Goal: Navigation & Orientation: Understand site structure

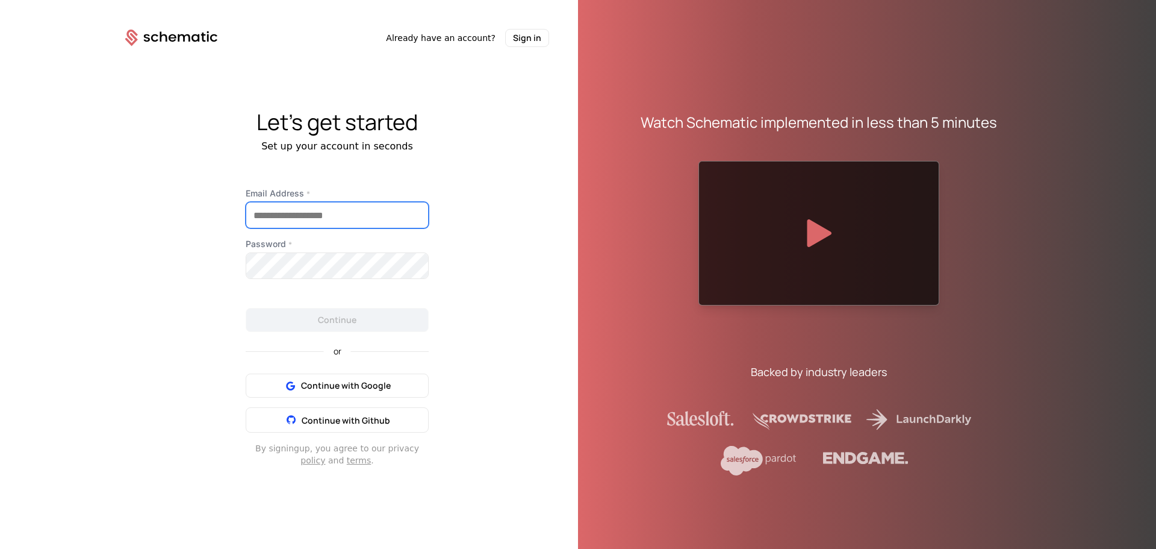
click at [316, 215] on input "Email Address *" at bounding box center [337, 214] width 182 height 25
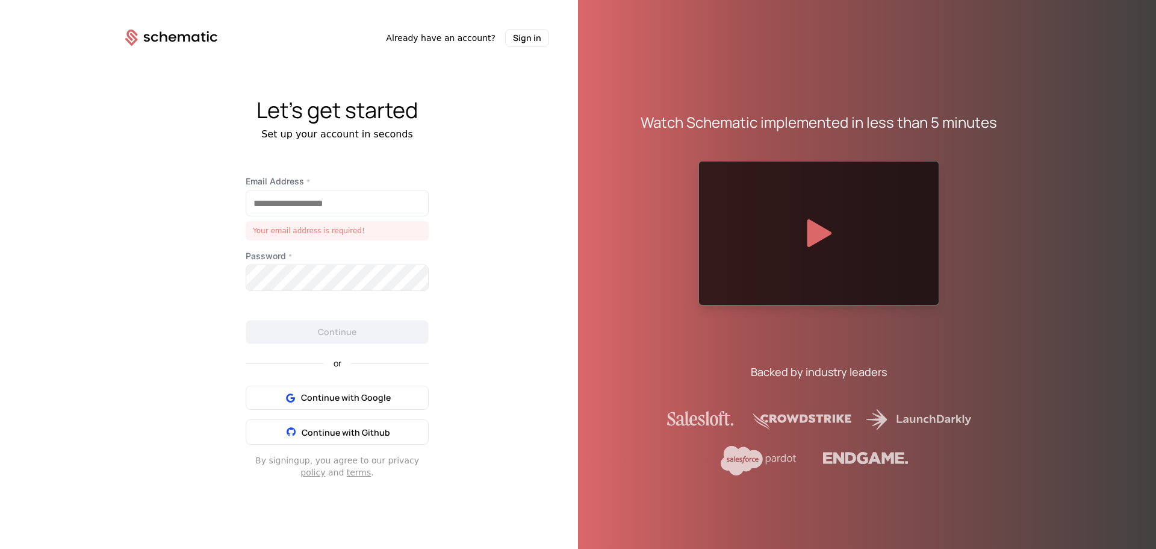
drag, startPoint x: 219, startPoint y: 282, endPoint x: 270, endPoint y: 339, distance: 77.2
click at [216, 284] on div "Let's get started Set up your account in seconds Email Address * Your email add…" at bounding box center [337, 288] width 482 height 482
click at [321, 226] on div "Your email address is required!" at bounding box center [337, 230] width 183 height 19
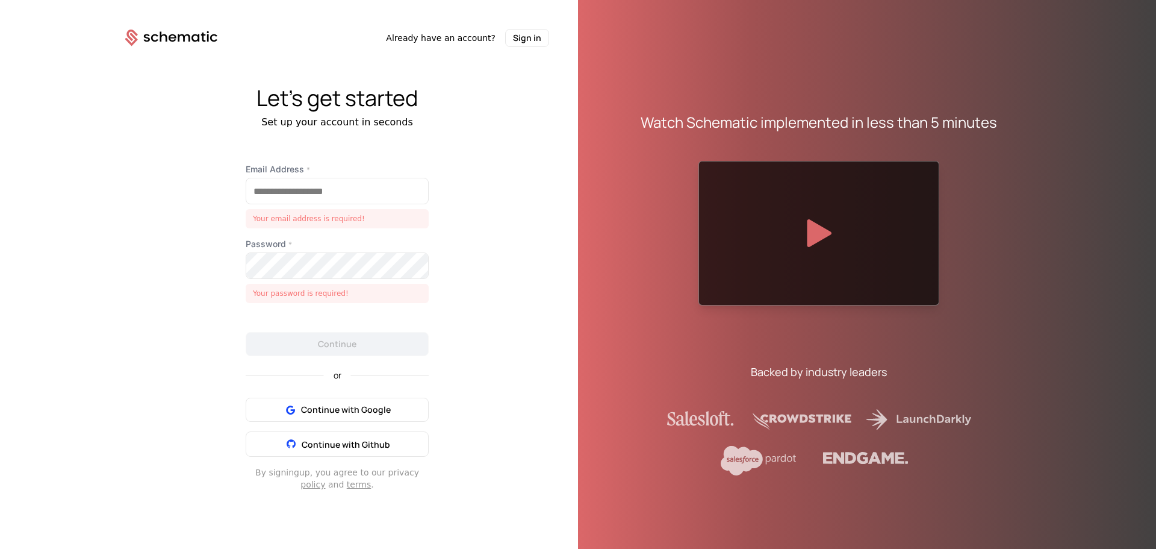
click at [308, 205] on div "Email Address * Your email address is required!" at bounding box center [337, 195] width 183 height 65
click at [310, 195] on input "Email Address *" at bounding box center [337, 190] width 182 height 25
click at [194, 223] on div "Let's get started Set up your account in seconds Email Address * Your email add…" at bounding box center [337, 288] width 482 height 482
click at [371, 405] on span "Continue with Google" at bounding box center [346, 409] width 90 height 12
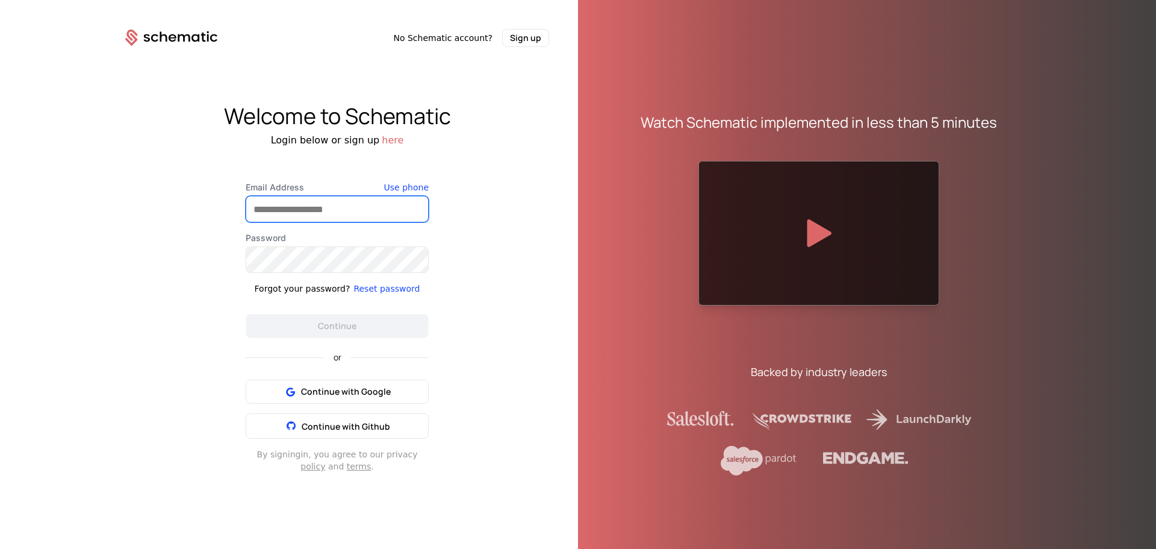
click at [379, 208] on input "Email Address" at bounding box center [337, 208] width 182 height 25
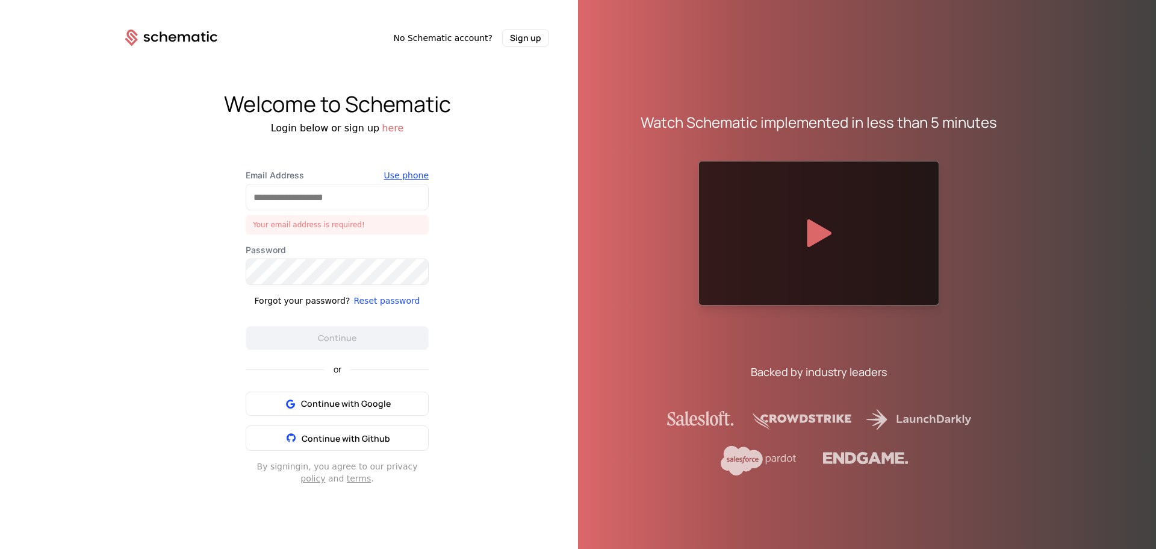
click at [404, 173] on div "Welcome to Schematic Login below or sign up here Email Address Your email addre…" at bounding box center [337, 288] width 482 height 482
click at [378, 394] on button "Continue with Google" at bounding box center [337, 403] width 183 height 24
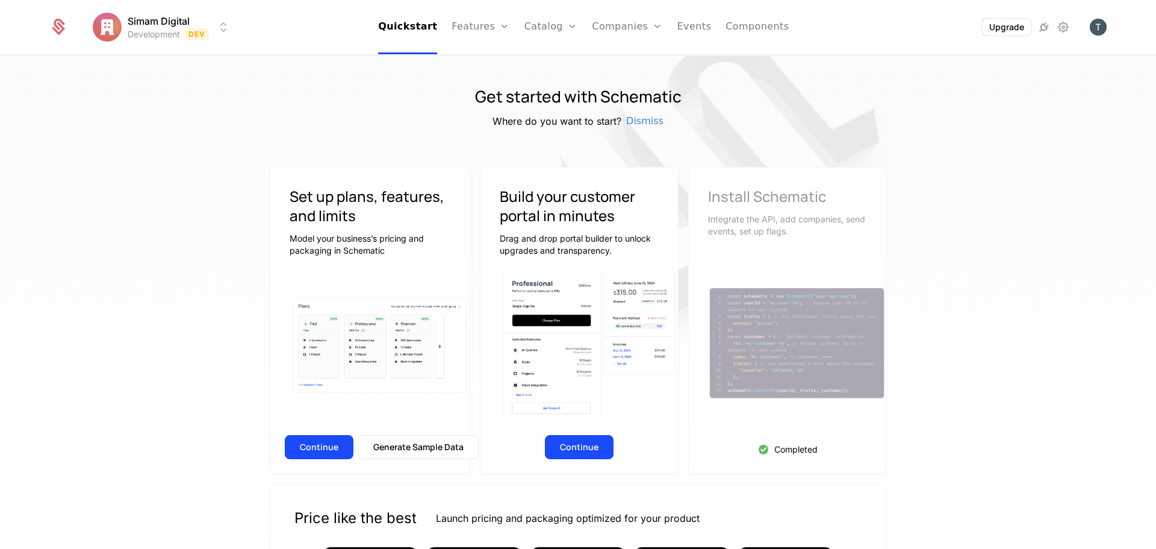
click at [215, 22] on html "Simam Digital Development Dev Quickstart Features Features Flags Catalog Plans …" at bounding box center [578, 274] width 1156 height 549
click at [219, 24] on html "Simam Digital Development Dev Quickstart Features Features Flags Catalog Plans …" at bounding box center [578, 274] width 1156 height 549
click at [502, 27] on link "Features" at bounding box center [481, 27] width 58 height 54
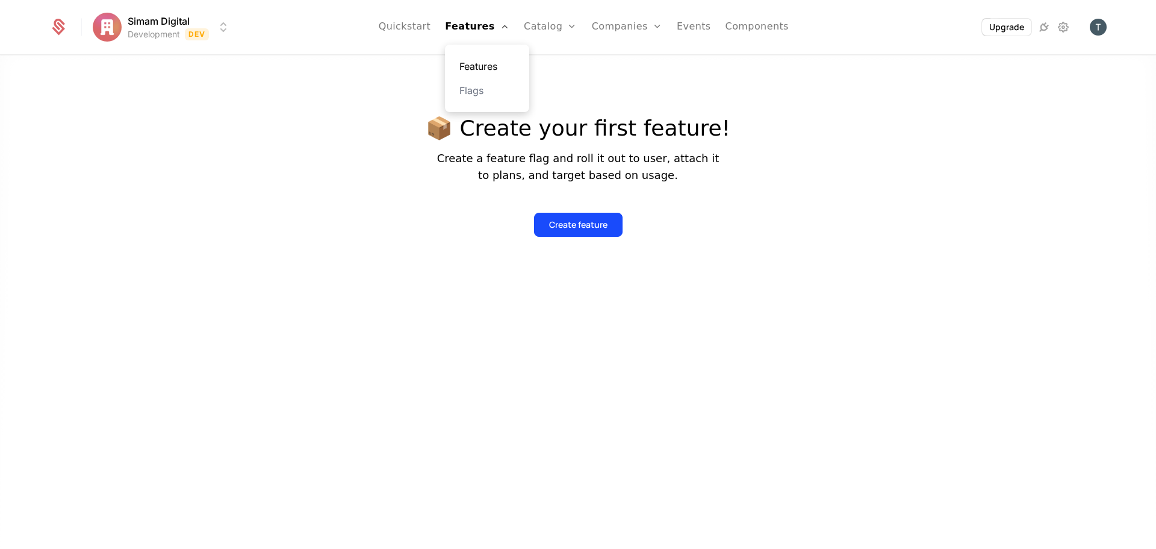
click at [505, 69] on link "Features" at bounding box center [486, 66] width 55 height 14
click at [475, 87] on link "Flags" at bounding box center [486, 90] width 55 height 14
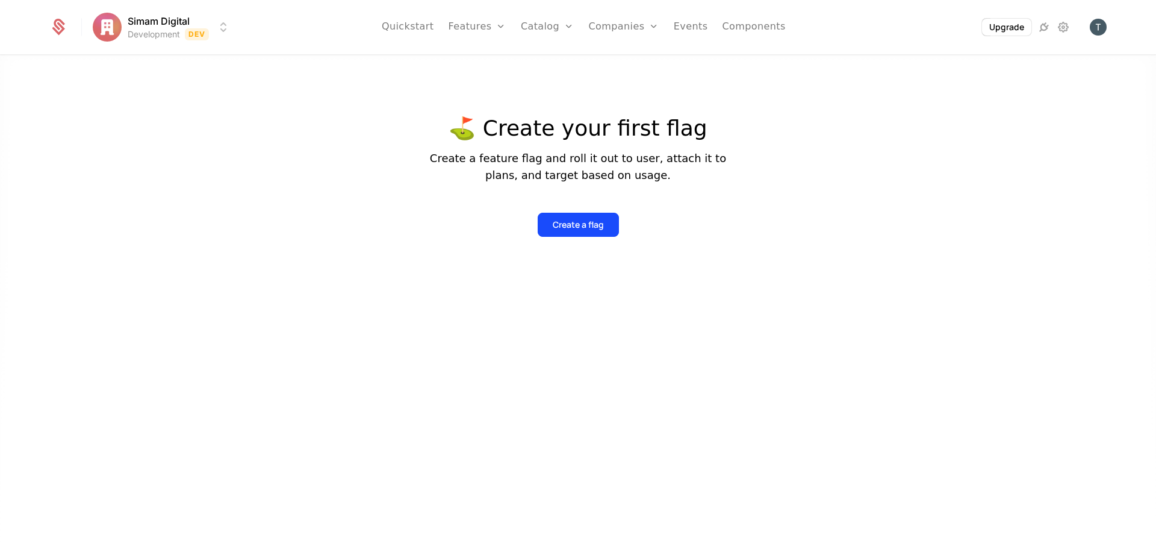
click at [204, 28] on html "Simam Digital Development Dev Quickstart Features Features Flags Catalog Plans …" at bounding box center [578, 274] width 1156 height 549
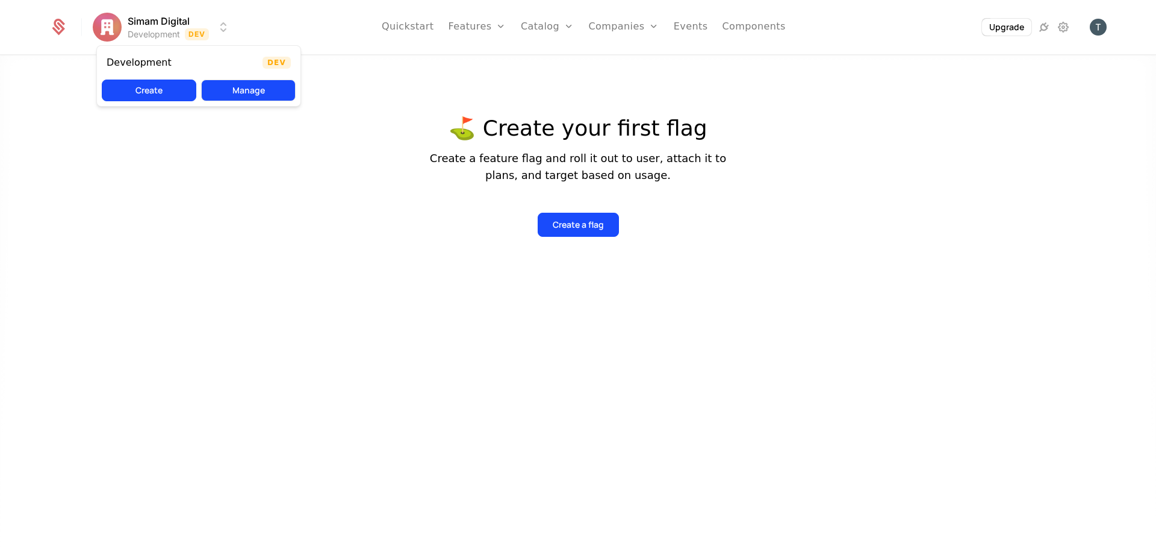
click at [282, 94] on button "Manage" at bounding box center [248, 90] width 95 height 22
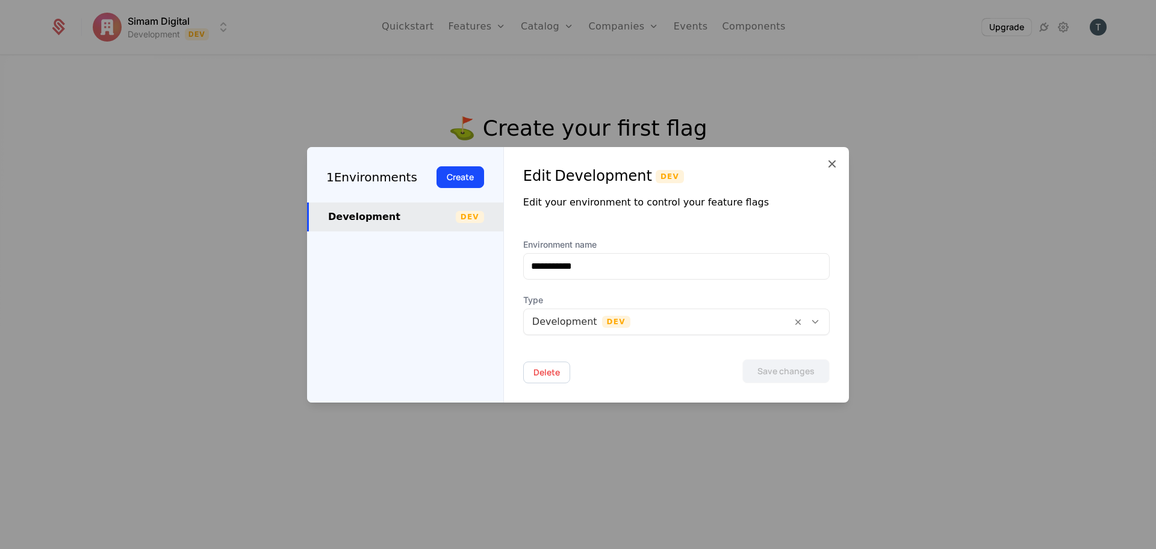
click at [824, 160] on div "**********" at bounding box center [676, 274] width 345 height 255
click at [835, 152] on div "**********" at bounding box center [676, 274] width 345 height 255
click at [689, 23] on div at bounding box center [578, 274] width 1156 height 549
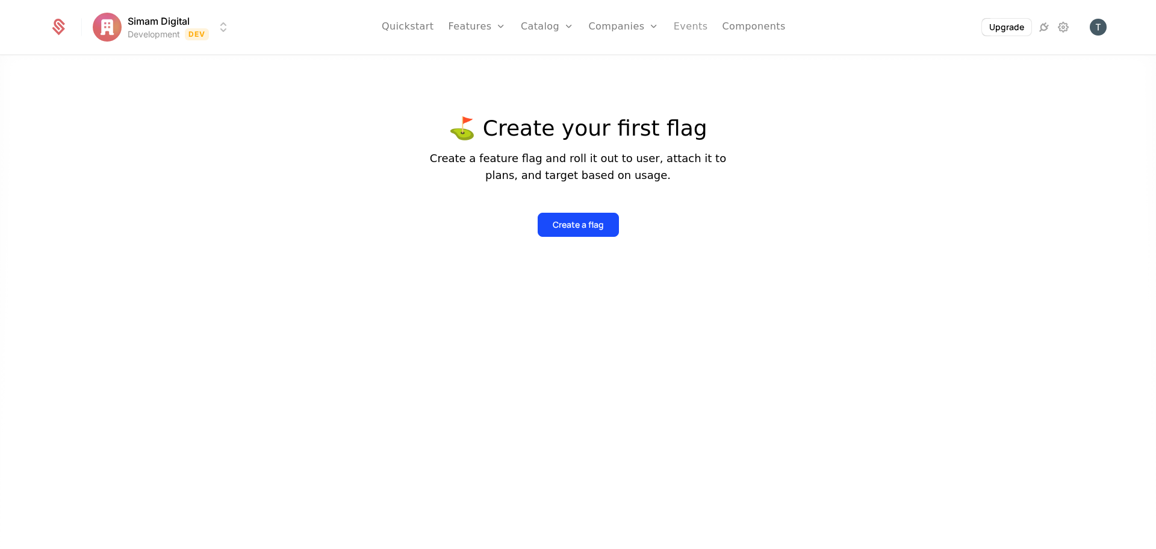
click at [681, 34] on link "Events" at bounding box center [691, 27] width 34 height 54
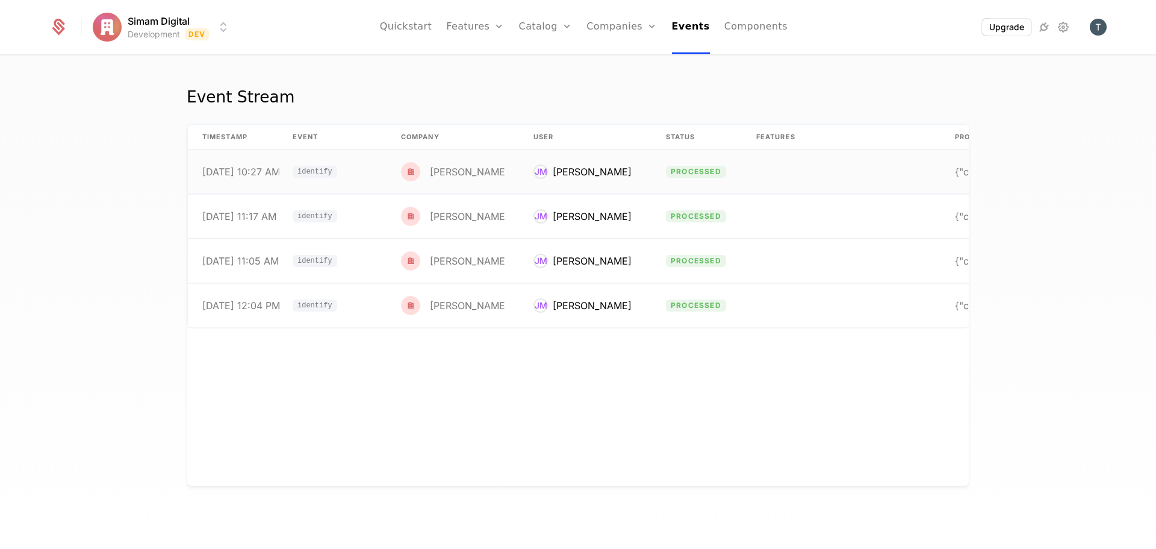
click at [735, 178] on td "processed" at bounding box center [697, 172] width 90 height 44
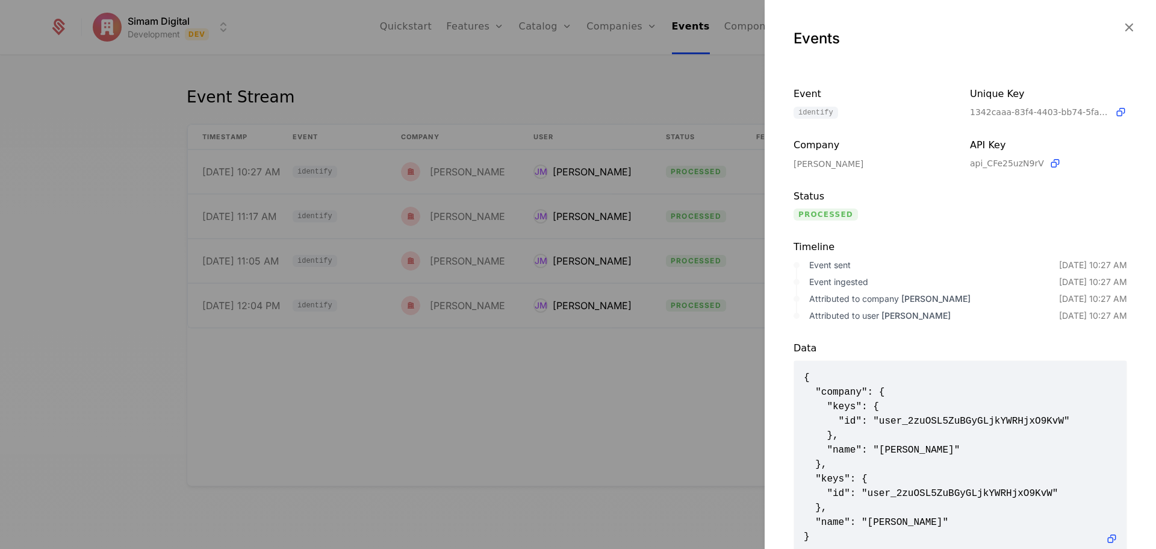
click at [671, 116] on div at bounding box center [578, 274] width 1156 height 549
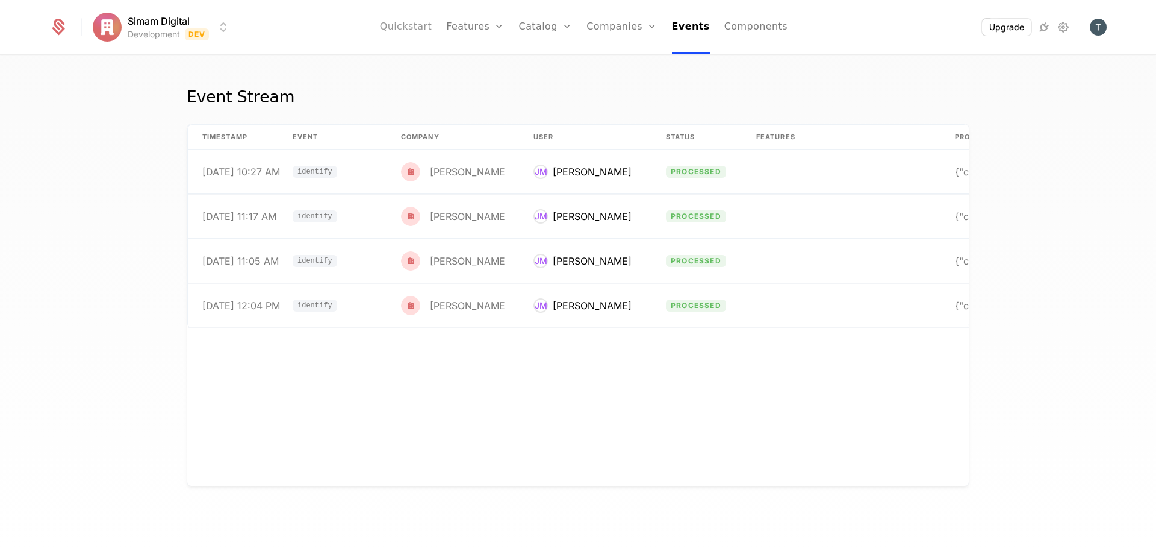
click at [403, 32] on link "Quickstart" at bounding box center [406, 27] width 52 height 54
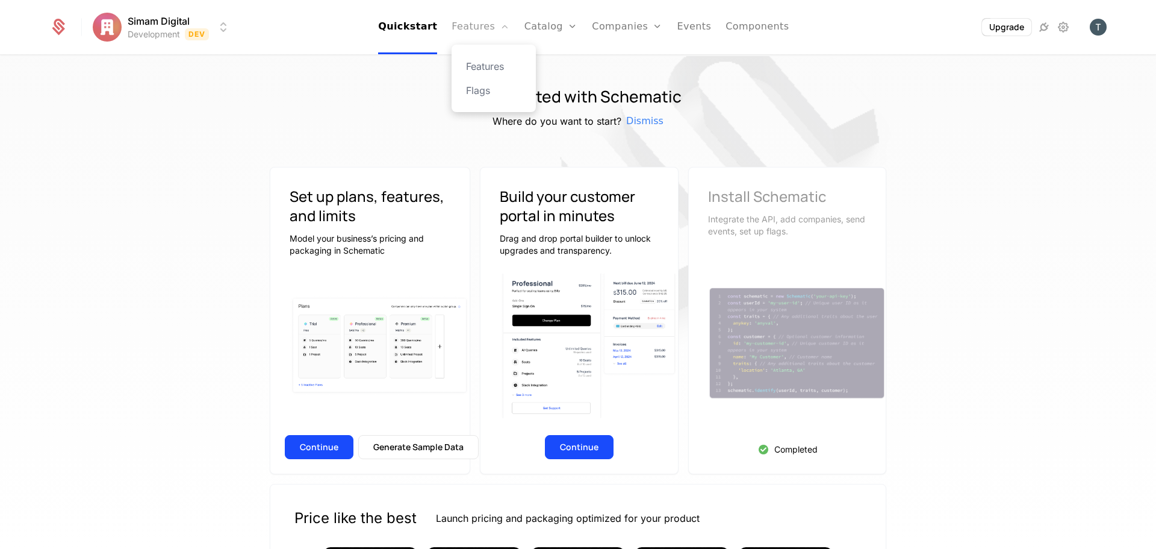
click at [503, 31] on icon "Main" at bounding box center [505, 27] width 10 height 10
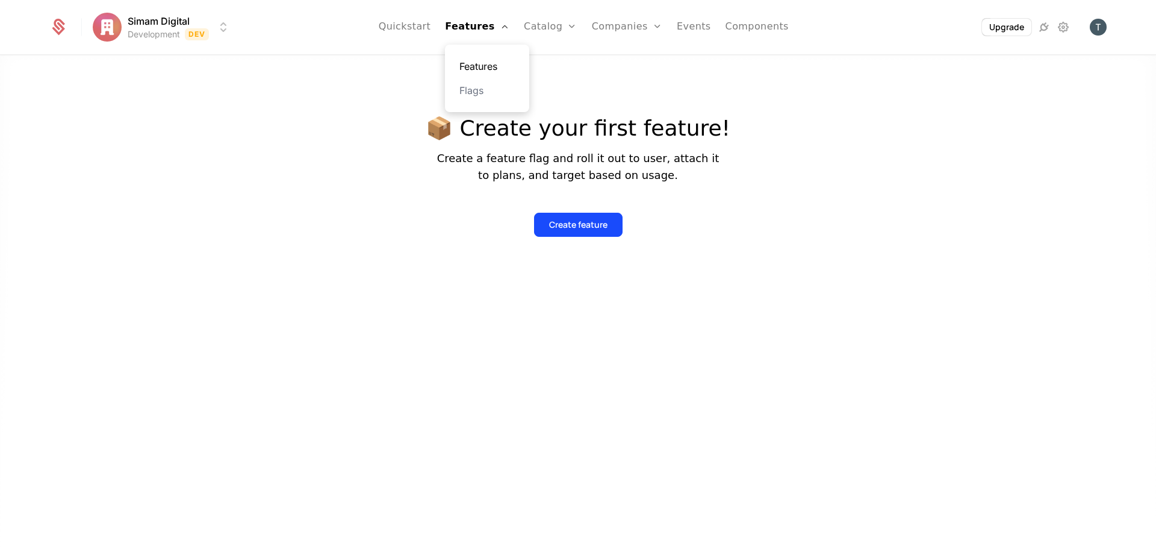
click at [498, 64] on link "Features" at bounding box center [486, 66] width 55 height 14
click at [496, 94] on link "Flags" at bounding box center [486, 90] width 55 height 14
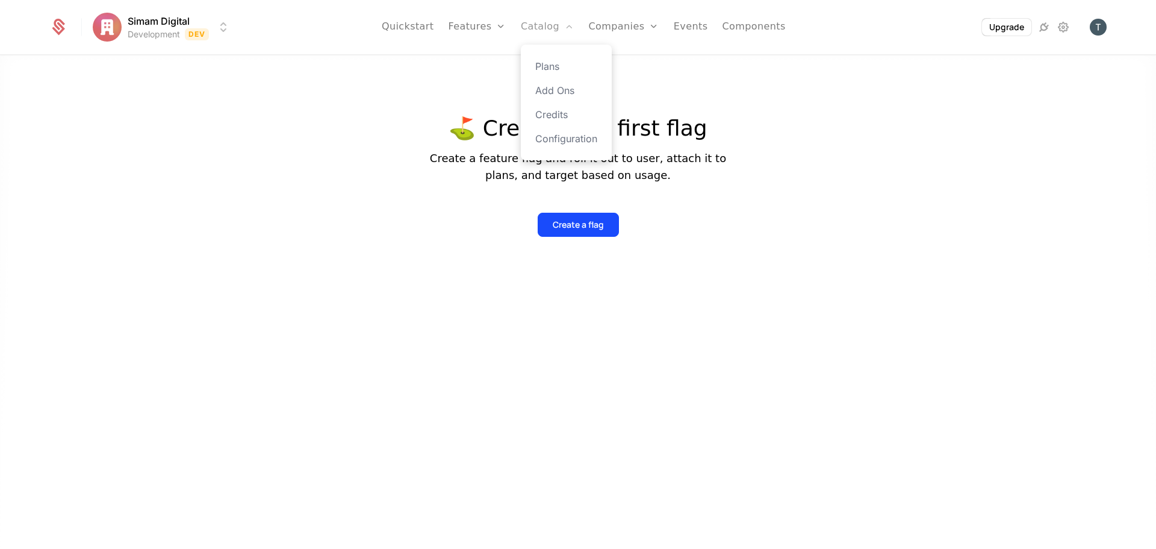
click at [548, 32] on link "Catalog" at bounding box center [548, 27] width 54 height 54
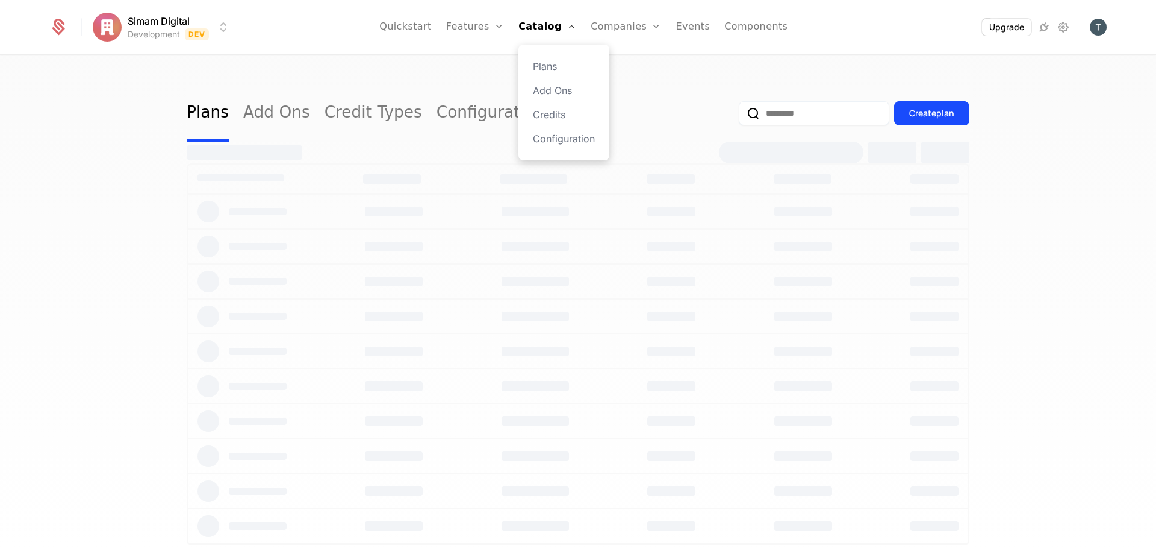
click at [553, 52] on div "Plans Add Ons Credits Configuration" at bounding box center [564, 103] width 91 height 116
